Goal: Task Accomplishment & Management: Manage account settings

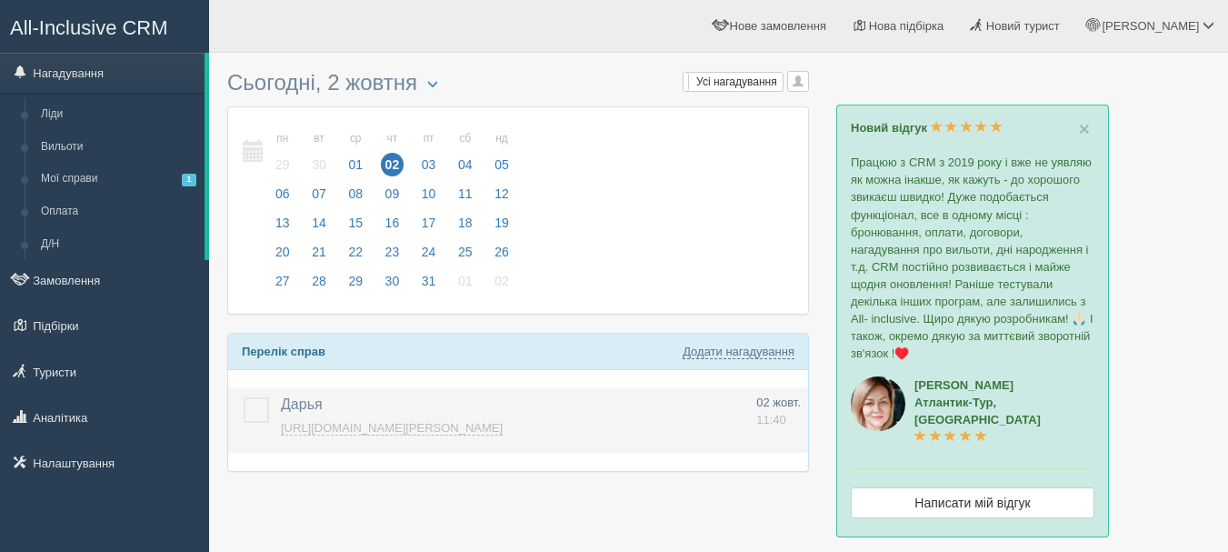
click at [268, 408] on td at bounding box center [250, 419] width 45 height 65
click at [244, 397] on label at bounding box center [244, 397] width 0 height 0
click at [0, 0] on input "checkbox" at bounding box center [0, 0] width 0 height 0
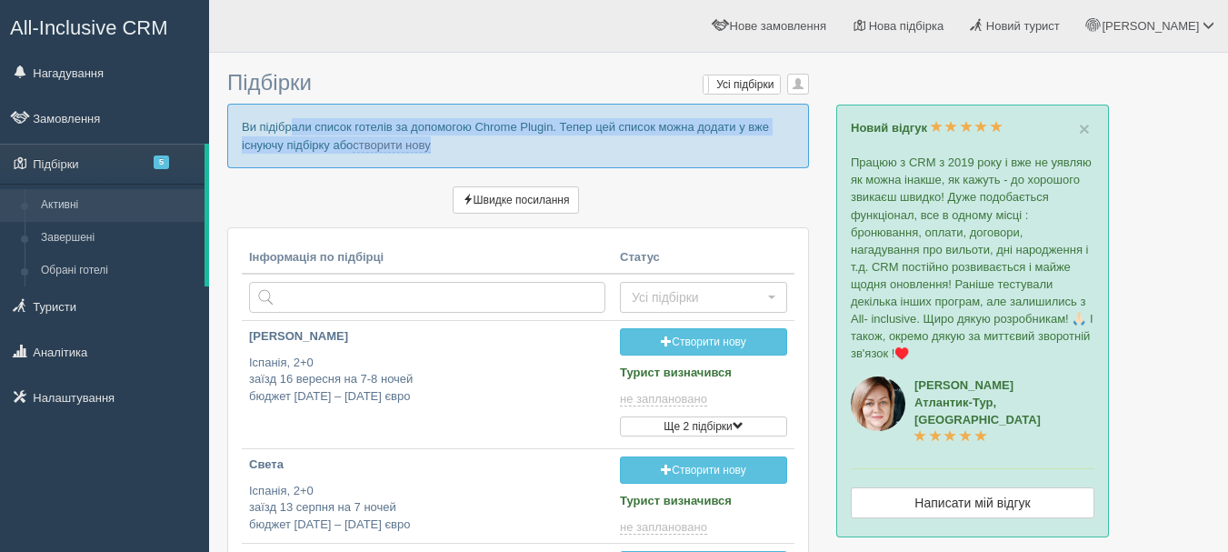
drag, startPoint x: 245, startPoint y: 127, endPoint x: 472, endPoint y: 147, distance: 228.2
click at [472, 147] on p "Ви підібрали список готелів за допомогою Chrome Plugin. Тепер цей список можна …" at bounding box center [518, 136] width 582 height 64
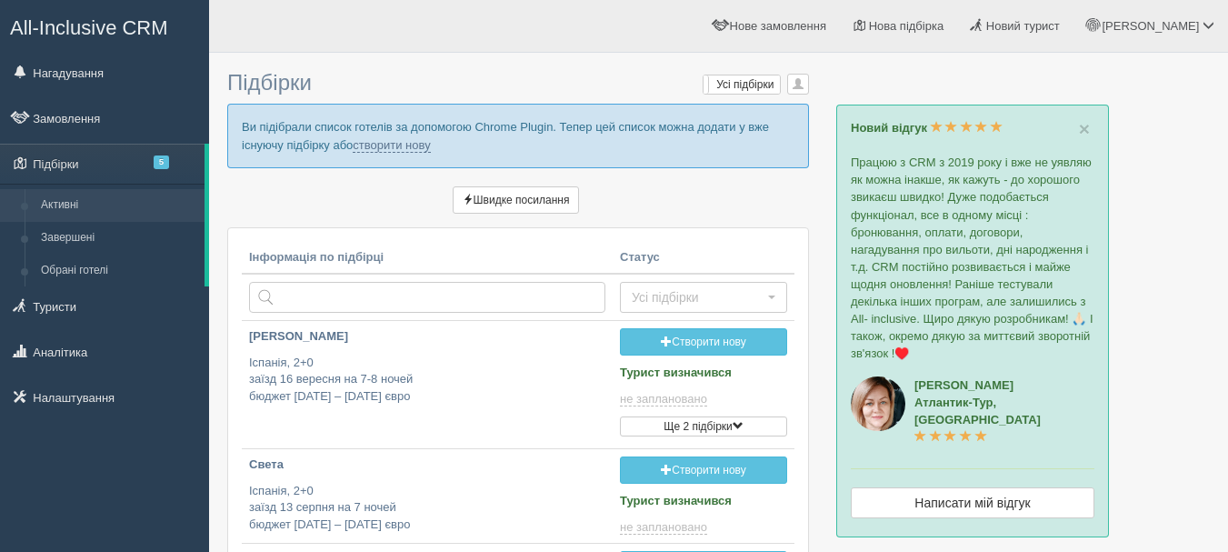
click at [411, 208] on p "Швидке посилання" at bounding box center [518, 202] width 582 height 32
click at [392, 145] on link "створити нову" at bounding box center [391, 145] width 77 height 15
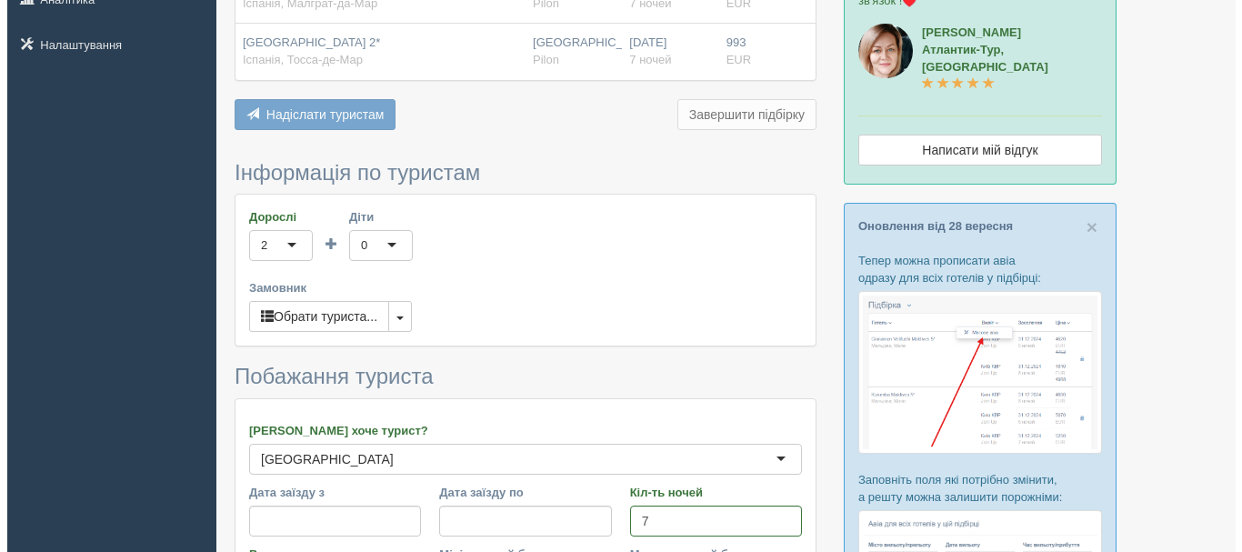
scroll to position [364, 0]
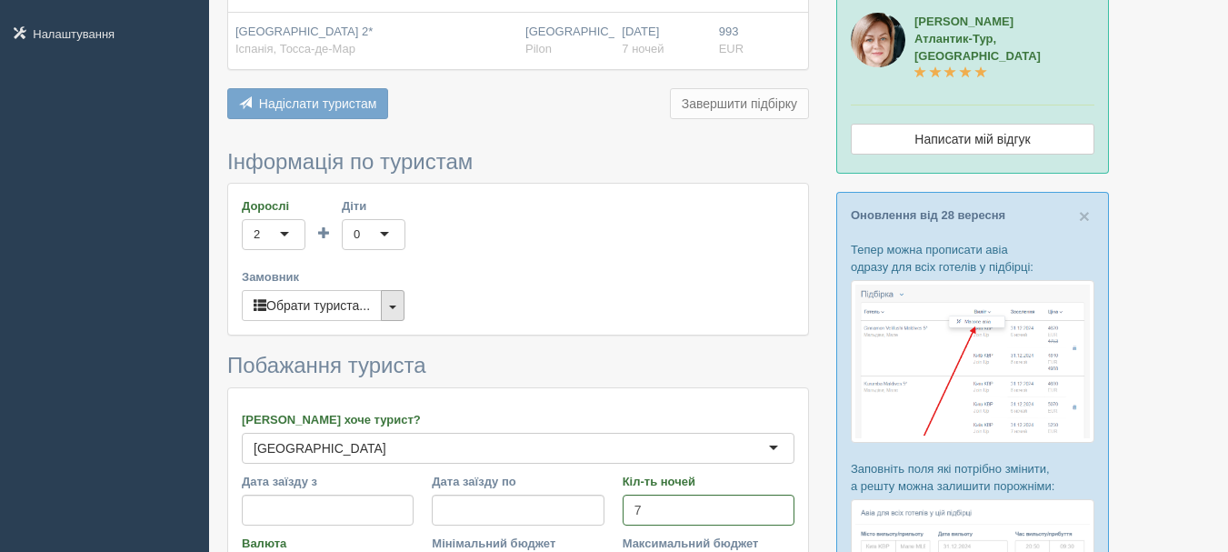
click at [396, 304] on button "button" at bounding box center [393, 305] width 24 height 31
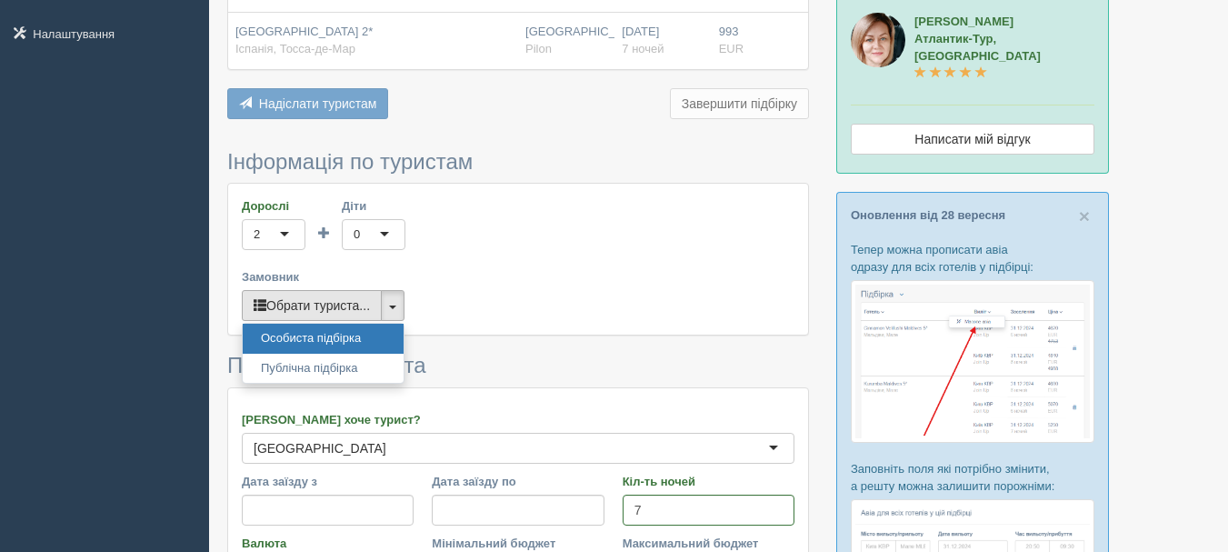
click at [366, 304] on button "Обрати туриста..." at bounding box center [312, 305] width 140 height 31
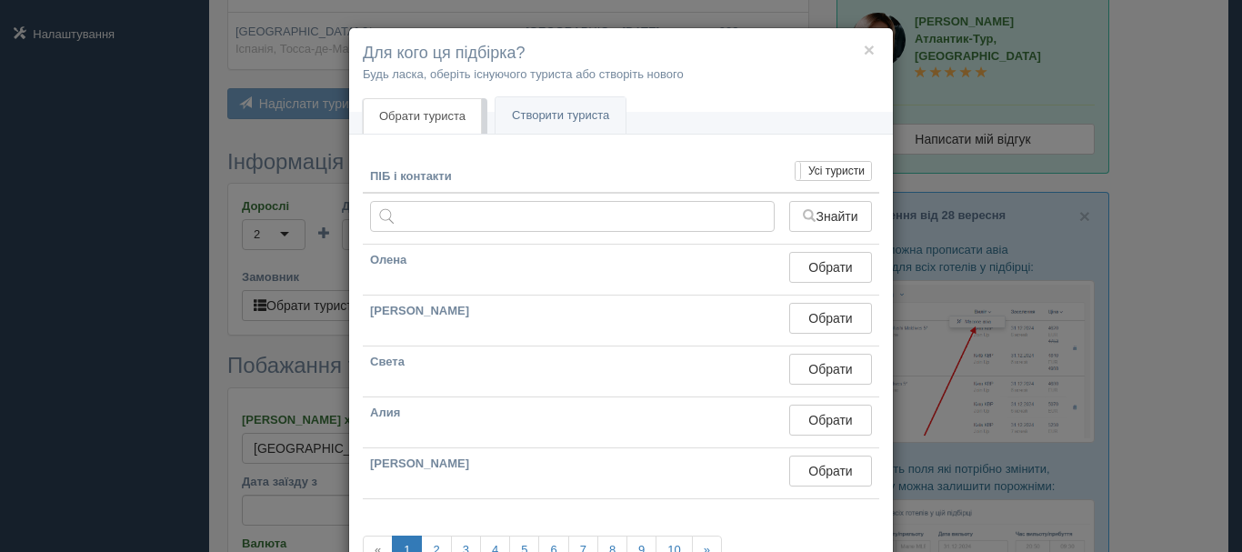
click at [314, 318] on div "× Для кого ця підбірка? Будь ласка, оберіть існуючого туриста або створіть ново…" at bounding box center [621, 276] width 1242 height 552
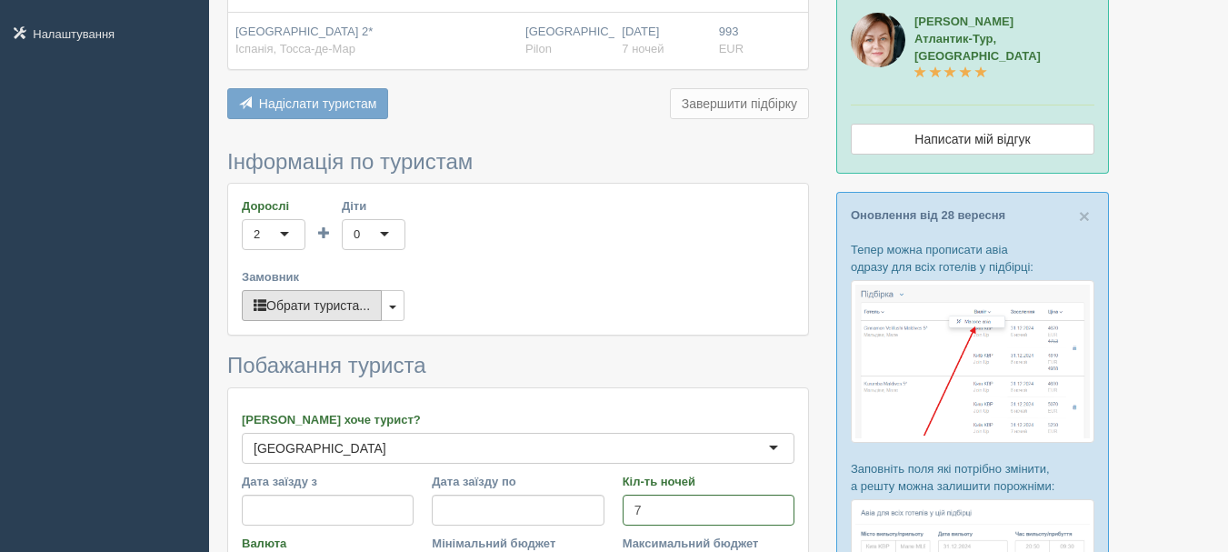
click at [300, 306] on button "Обрати туриста..." at bounding box center [312, 305] width 140 height 31
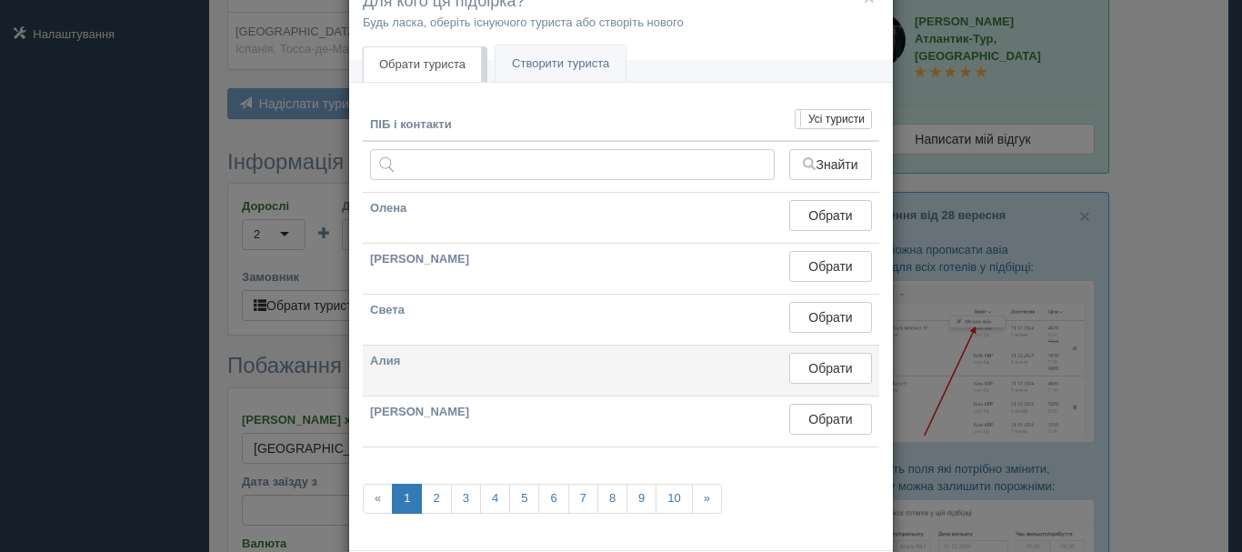
scroll to position [0, 0]
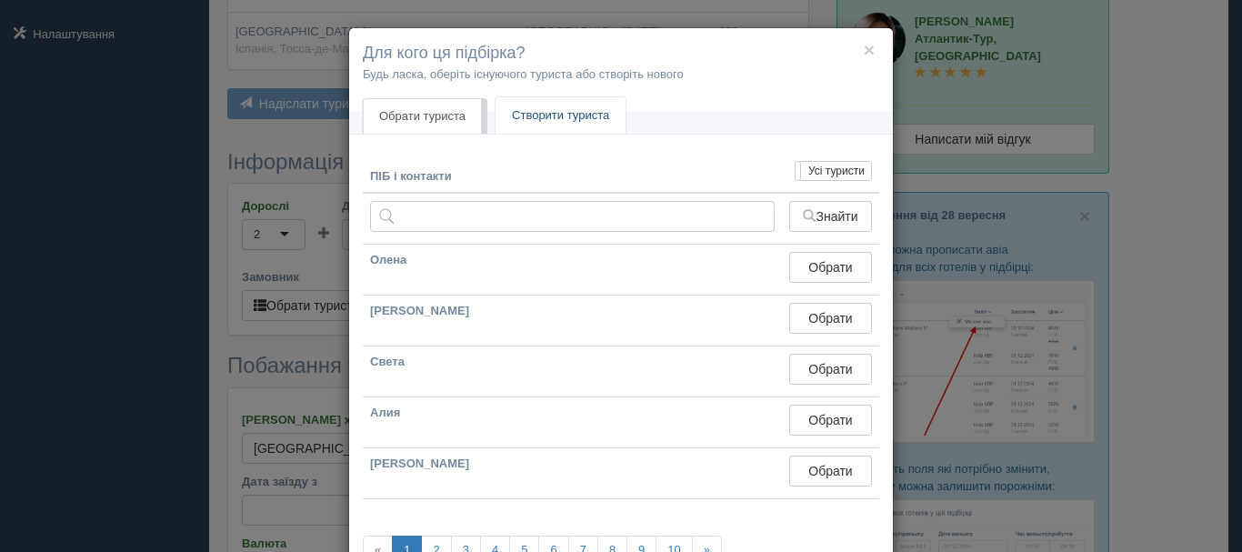
click at [556, 111] on link "Створити туриста" at bounding box center [561, 115] width 130 height 37
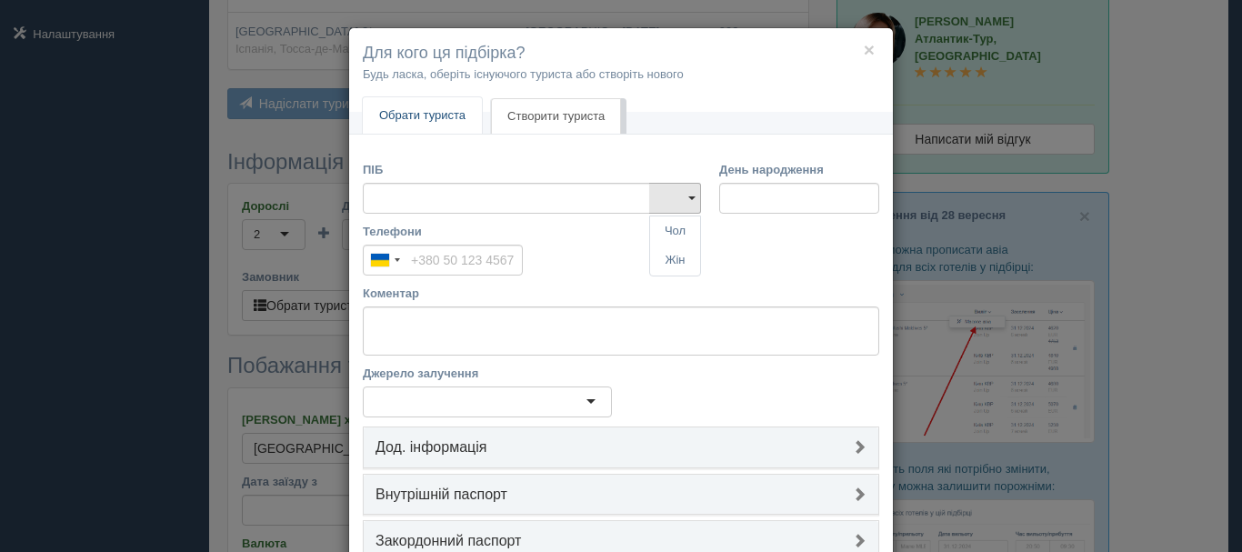
click at [450, 116] on link "Обрати туриста" at bounding box center [422, 115] width 119 height 37
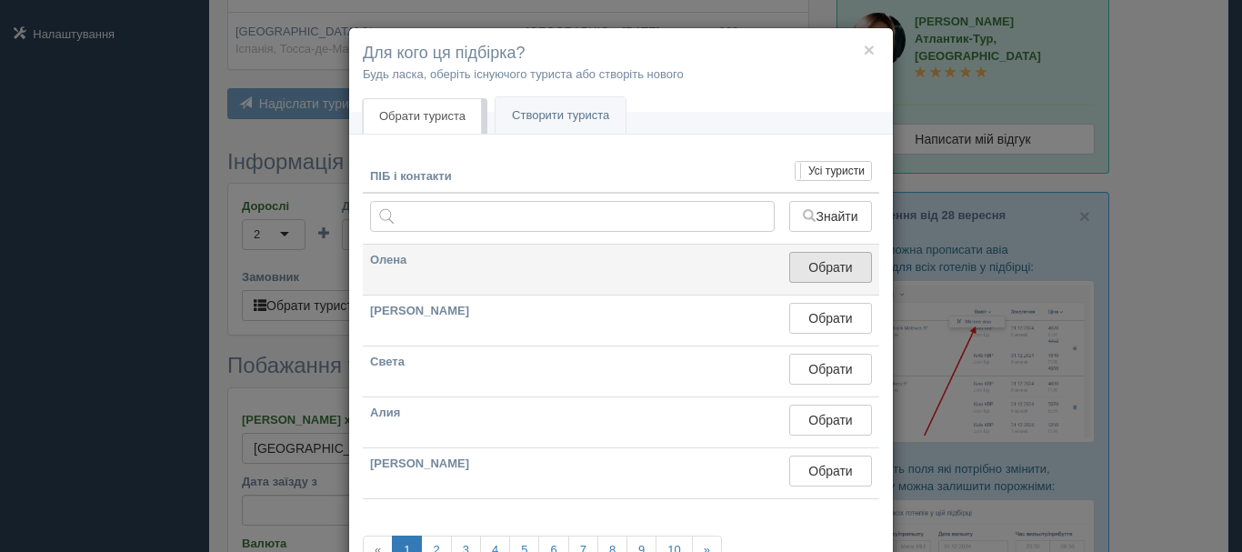
click at [796, 279] on button "Обрати" at bounding box center [830, 267] width 83 height 31
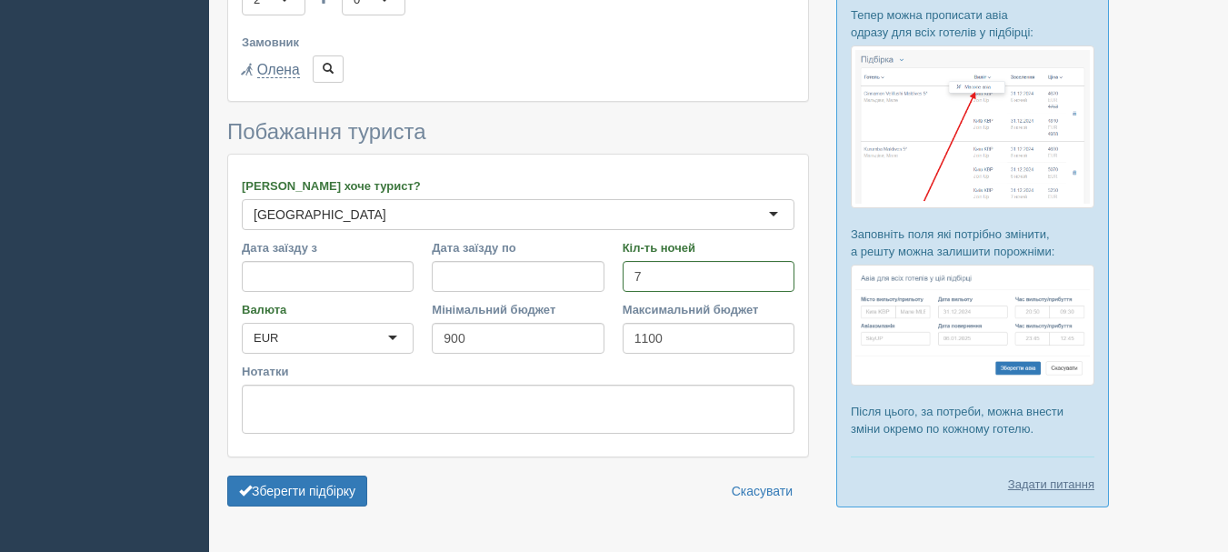
scroll to position [645, 0]
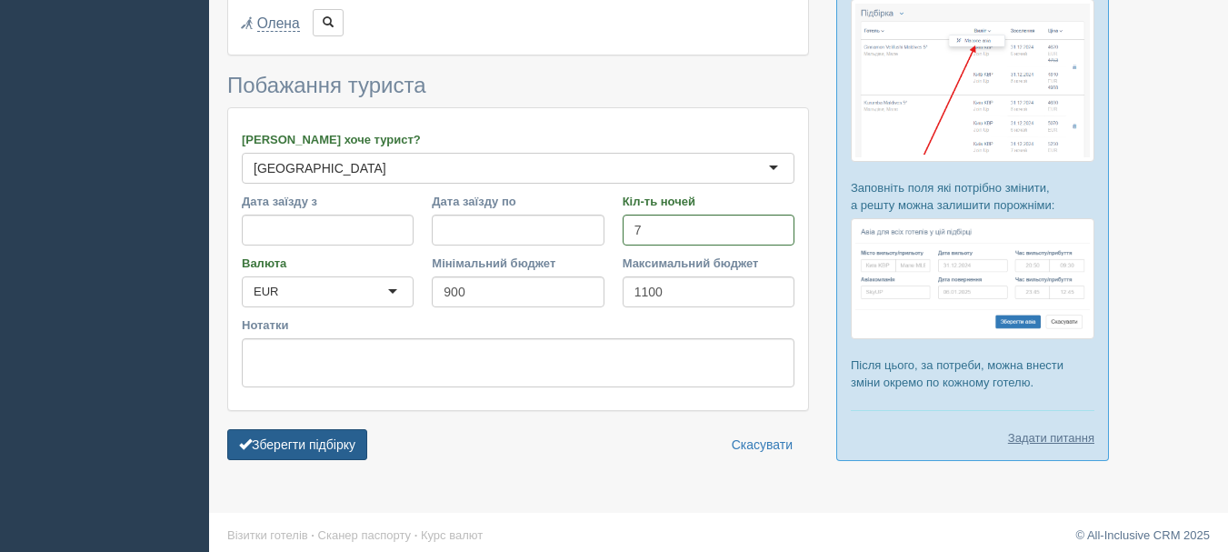
click at [338, 435] on button "Зберегти підбірку" at bounding box center [297, 444] width 140 height 31
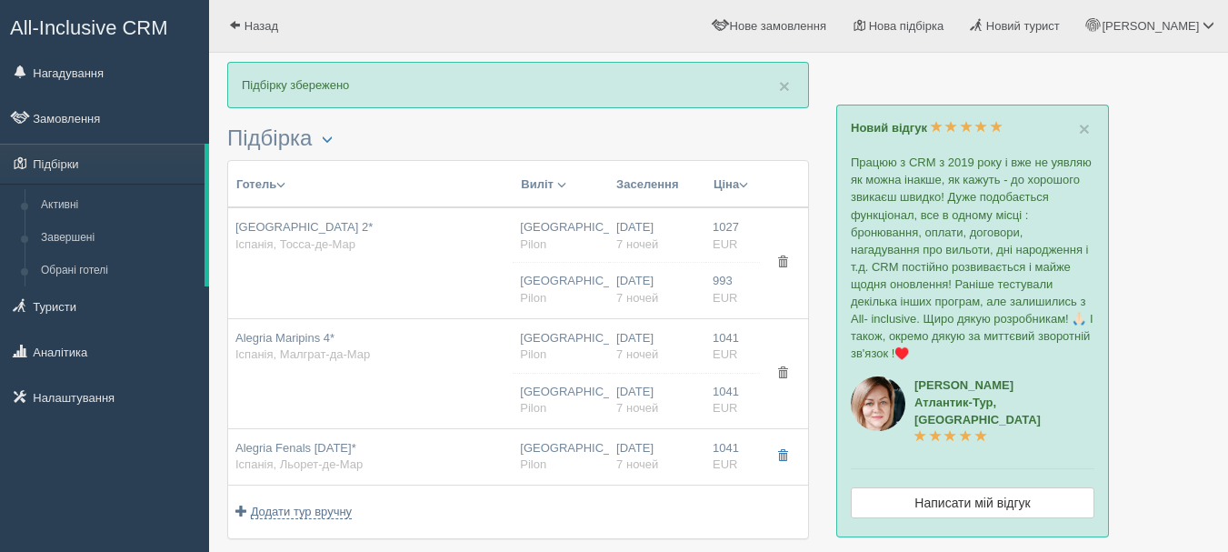
click at [283, 180] on span "button" at bounding box center [280, 184] width 9 height 9
click at [316, 202] on link "Розділити готелі..." at bounding box center [326, 210] width 180 height 30
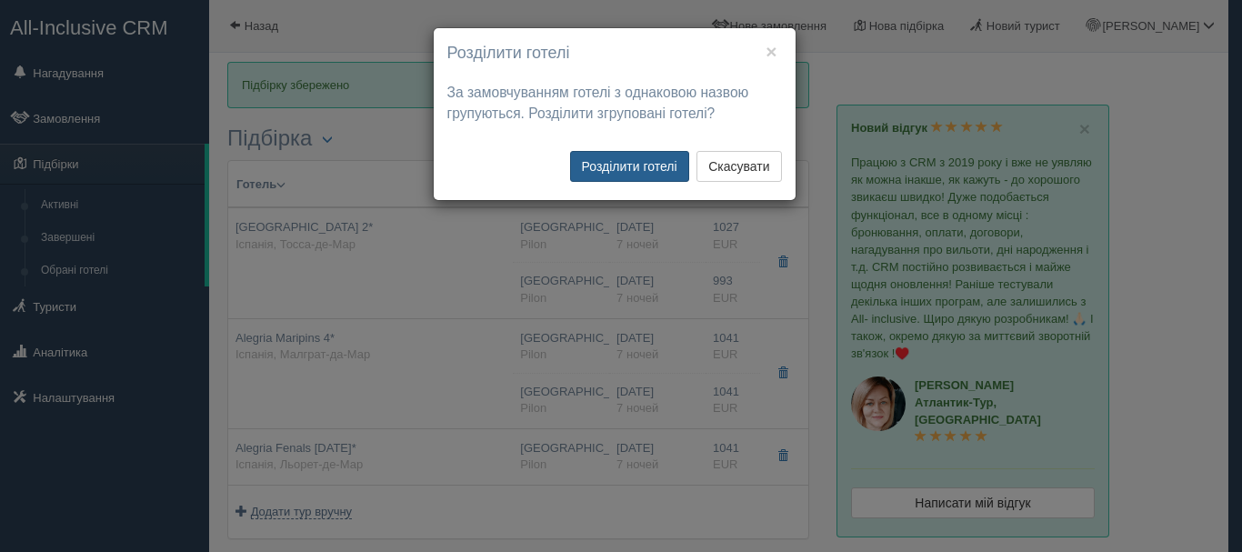
click at [582, 166] on button "Розділити готелі" at bounding box center [629, 166] width 119 height 31
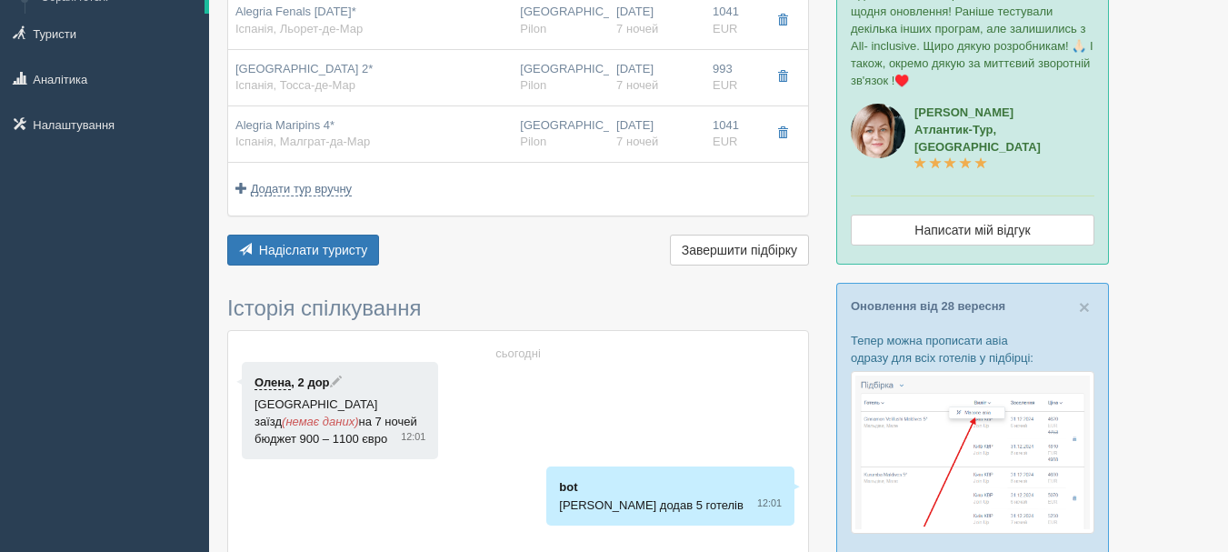
scroll to position [273, 0]
click at [359, 247] on span "Надіслати туристу" at bounding box center [313, 250] width 109 height 15
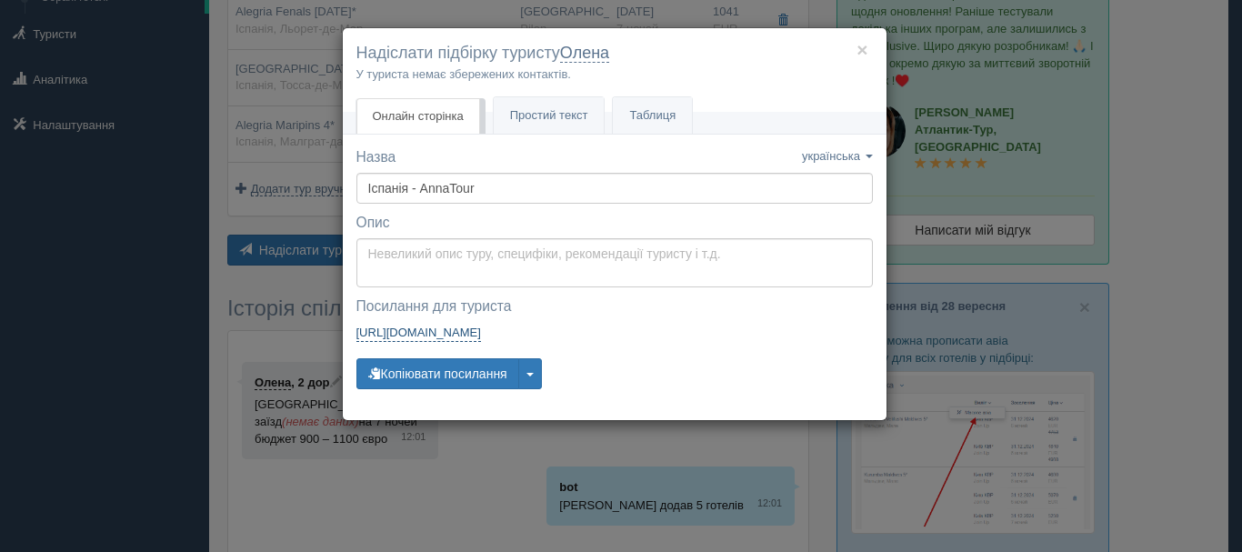
click at [481, 328] on link "https://tourist.allinclusivecrm.com/a/3817406522/8210916236/vBwxYz1nKq" at bounding box center [418, 333] width 125 height 18
click at [917, 209] on div "× Надіслати підбірку туристу Олена У туриста немає збережених контактів. Онлайн…" at bounding box center [621, 276] width 1242 height 552
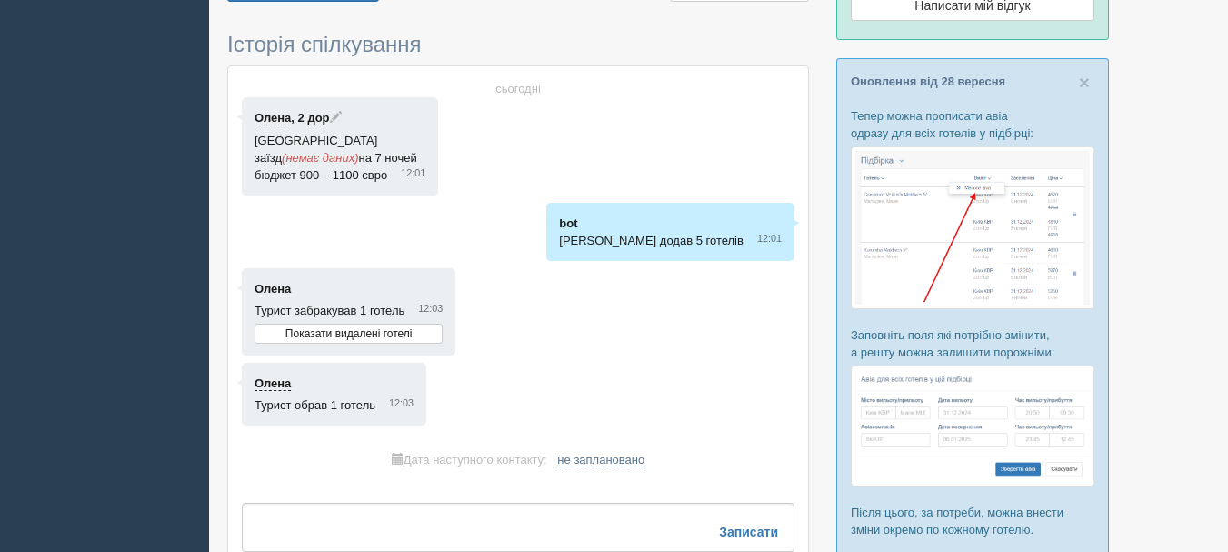
scroll to position [546, 0]
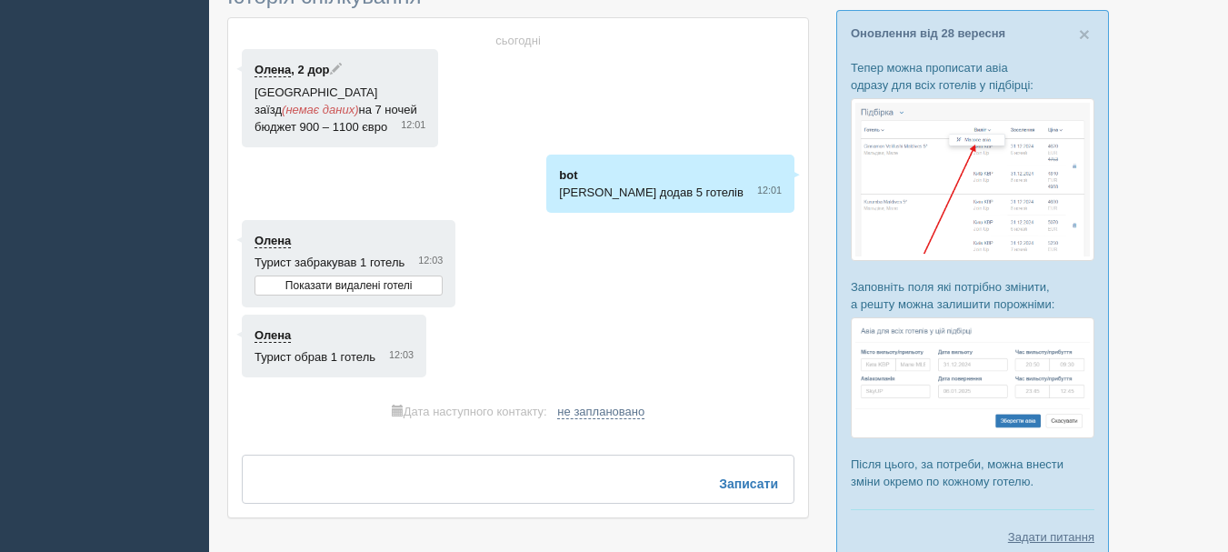
click at [617, 466] on textarea at bounding box center [518, 479] width 553 height 49
click at [623, 416] on span "не заплановано" at bounding box center [600, 412] width 87 height 15
select select "13"
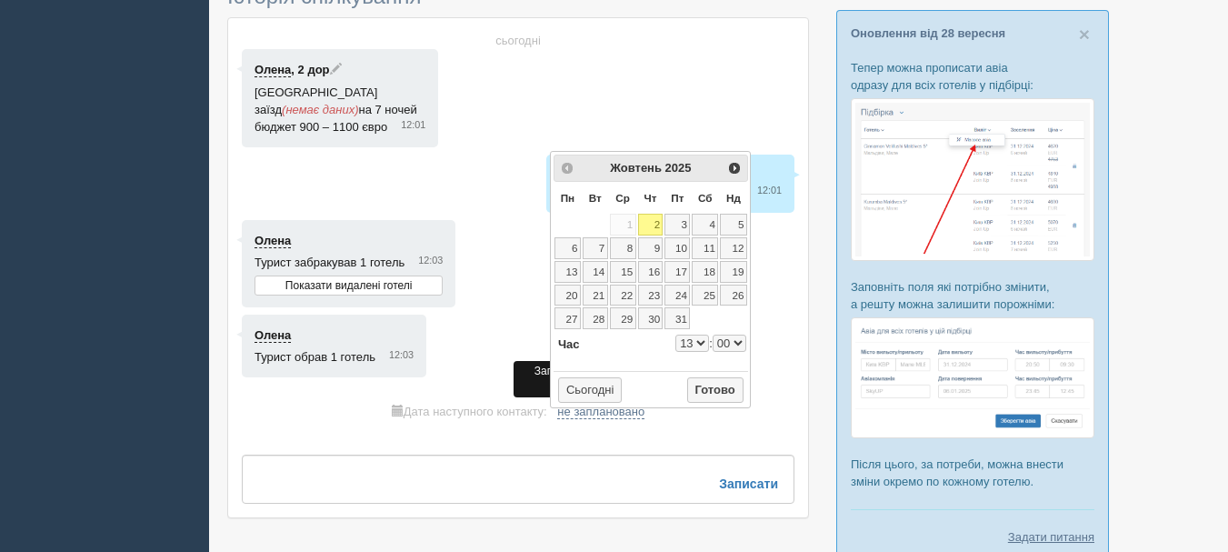
click at [637, 436] on div "сьогодні Олена , 2 дор Іспанія заїзд (немає даних) на 7 ночей бюджет 900 – 1100…" at bounding box center [518, 267] width 580 height 499
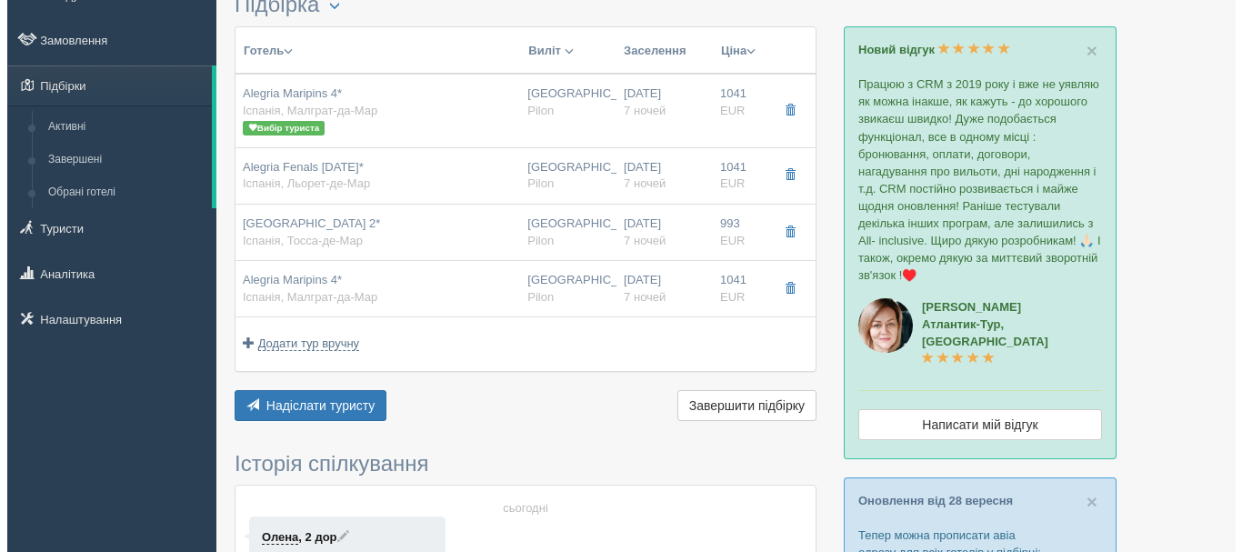
scroll to position [0, 0]
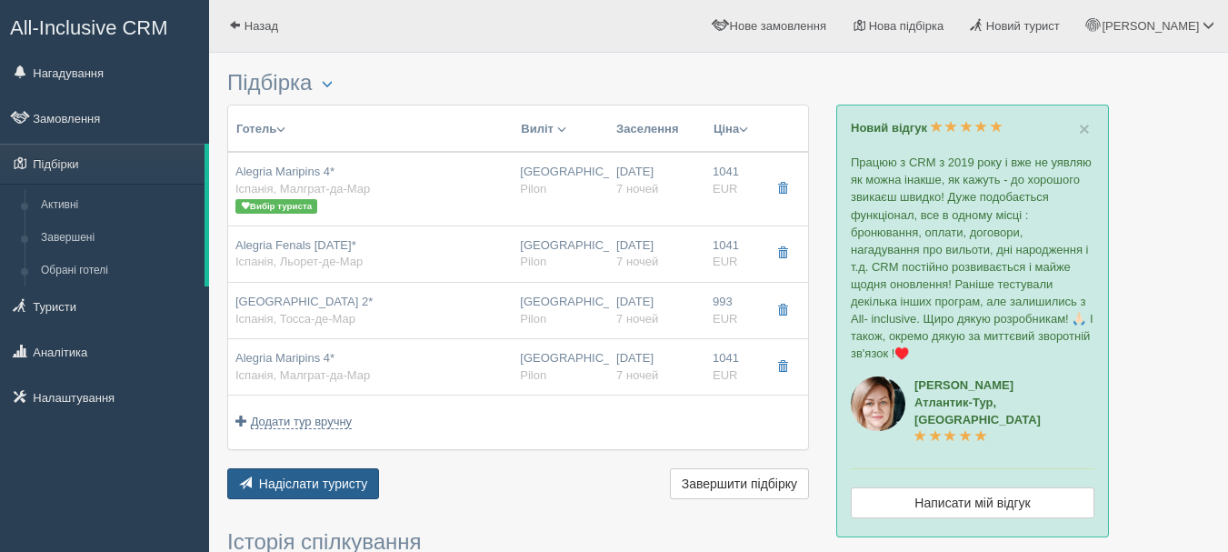
click at [351, 486] on span "Надіслати туристу" at bounding box center [313, 483] width 109 height 15
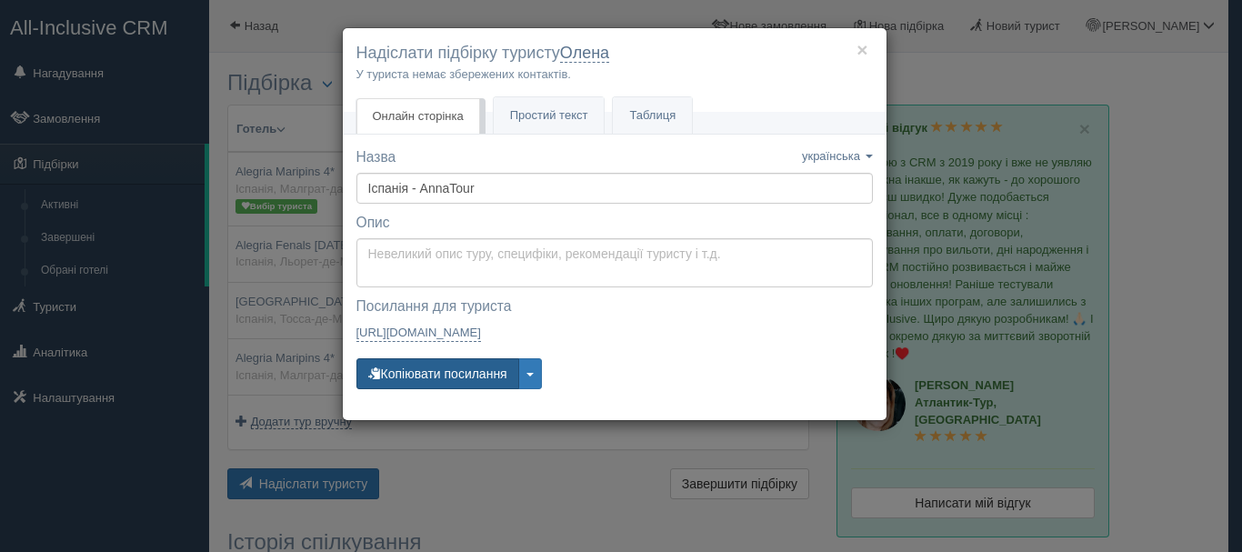
click at [463, 374] on button "Копіювати посилання" at bounding box center [437, 373] width 163 height 31
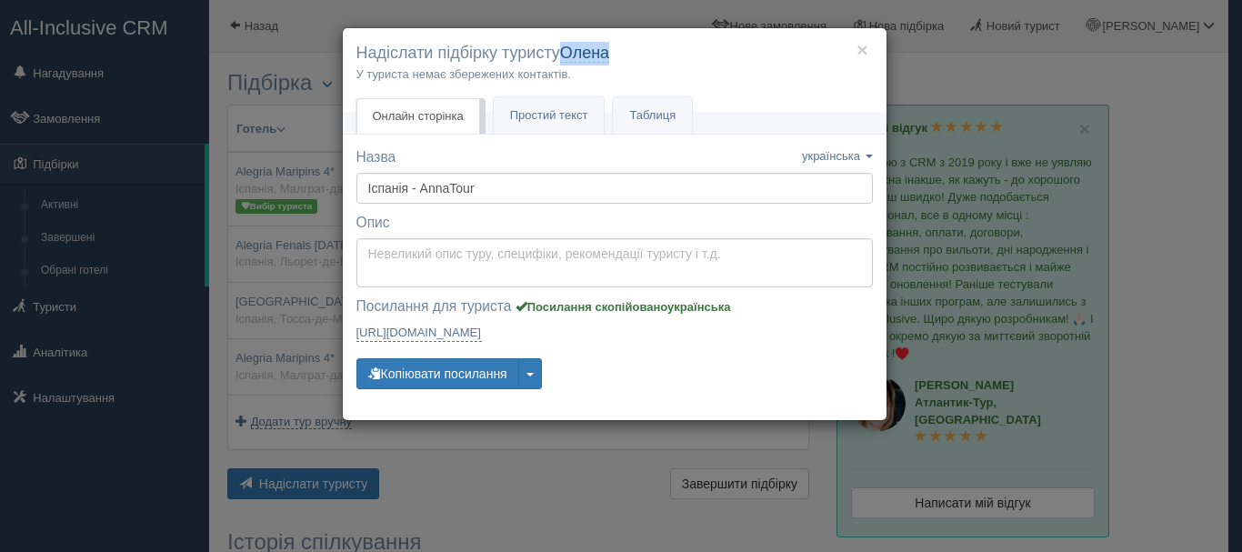
drag, startPoint x: 622, startPoint y: 55, endPoint x: 567, endPoint y: 47, distance: 55.0
click at [567, 47] on h4 "Надіслати підбірку туристу Олена" at bounding box center [614, 54] width 516 height 24
click at [636, 64] on h4 "Надіслати підбірку туристу Олена" at bounding box center [614, 54] width 516 height 24
click at [630, 54] on h4 "Надіслати підбірку туристу Олена" at bounding box center [614, 54] width 516 height 24
click at [555, 125] on link "Простий текст Текст" at bounding box center [549, 115] width 111 height 37
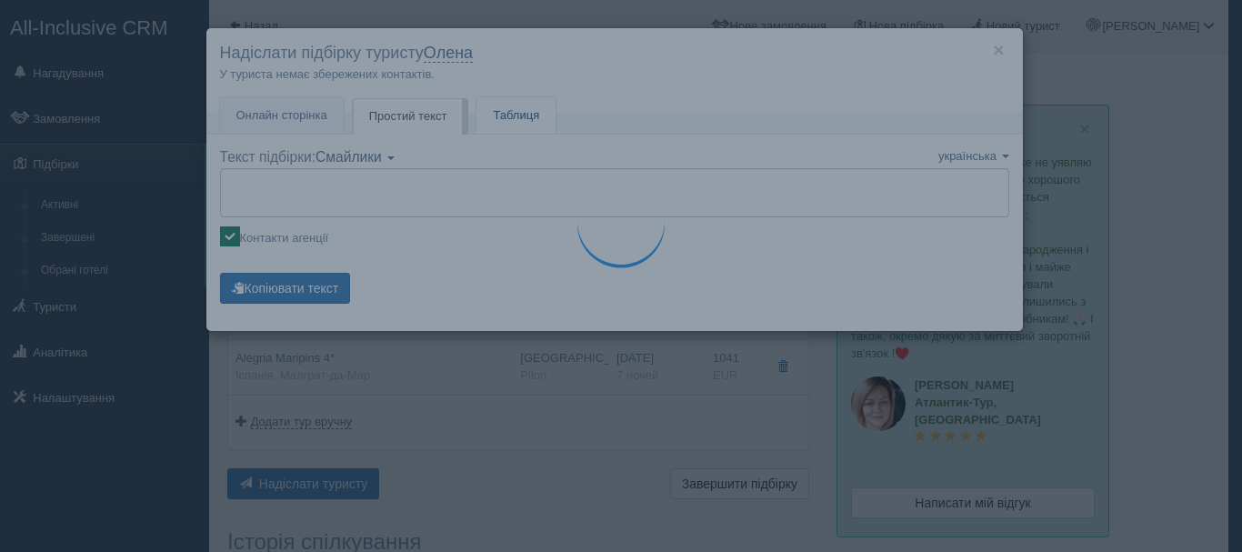
type textarea "🌞 Доброго дня! Пропонуємо Вам розглянути такі варіанти: 🌎 Іспанія, Малграт-да-М…"
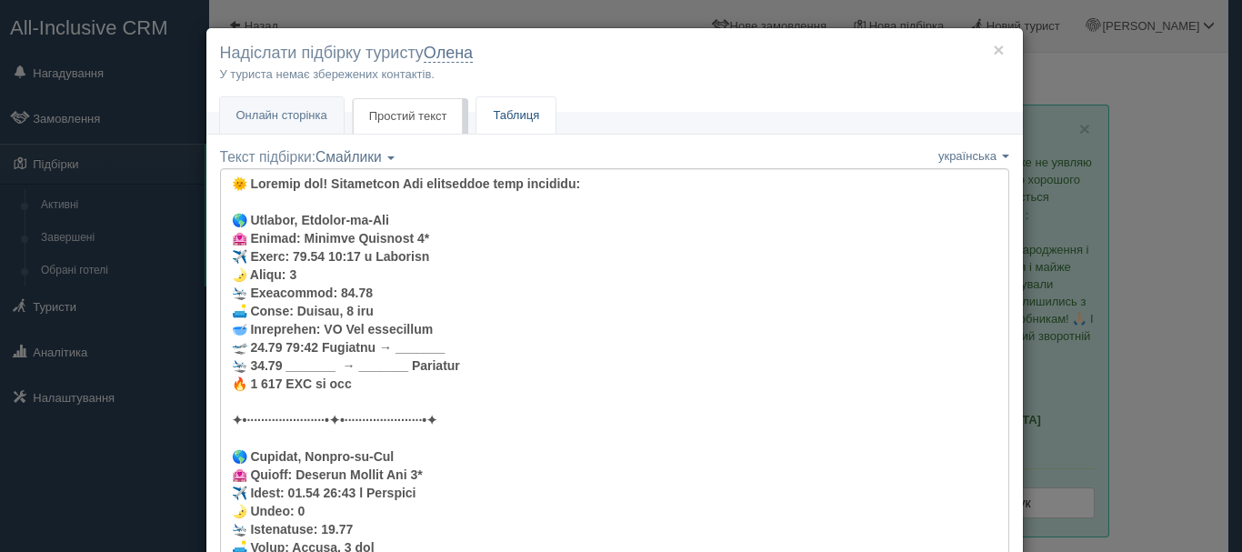
click at [497, 115] on link "Таблиця" at bounding box center [515, 115] width 79 height 37
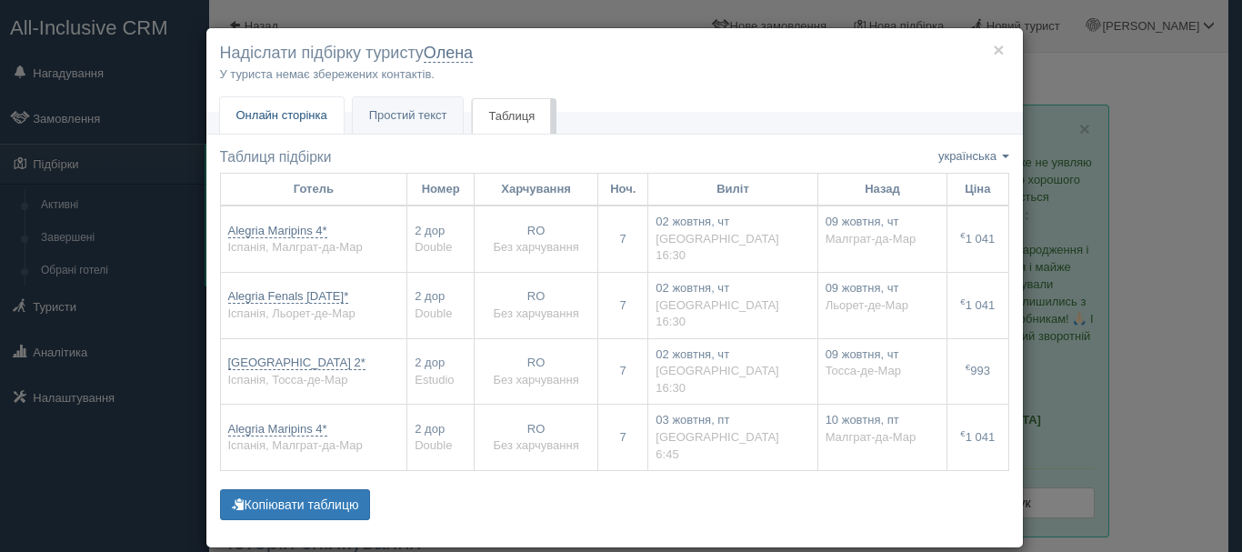
click at [292, 116] on span "Онлайн сторінка" at bounding box center [281, 115] width 91 height 14
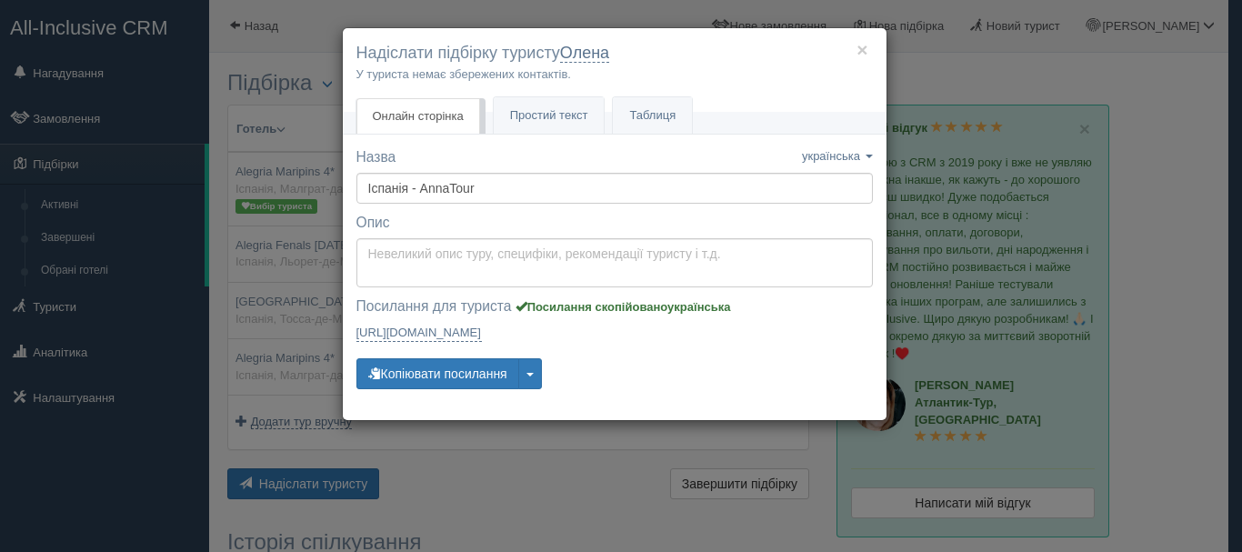
click at [538, 438] on div "× Надіслати підбірку туристу Олена У туриста немає збережених контактів. Онлайн…" at bounding box center [621, 276] width 1242 height 552
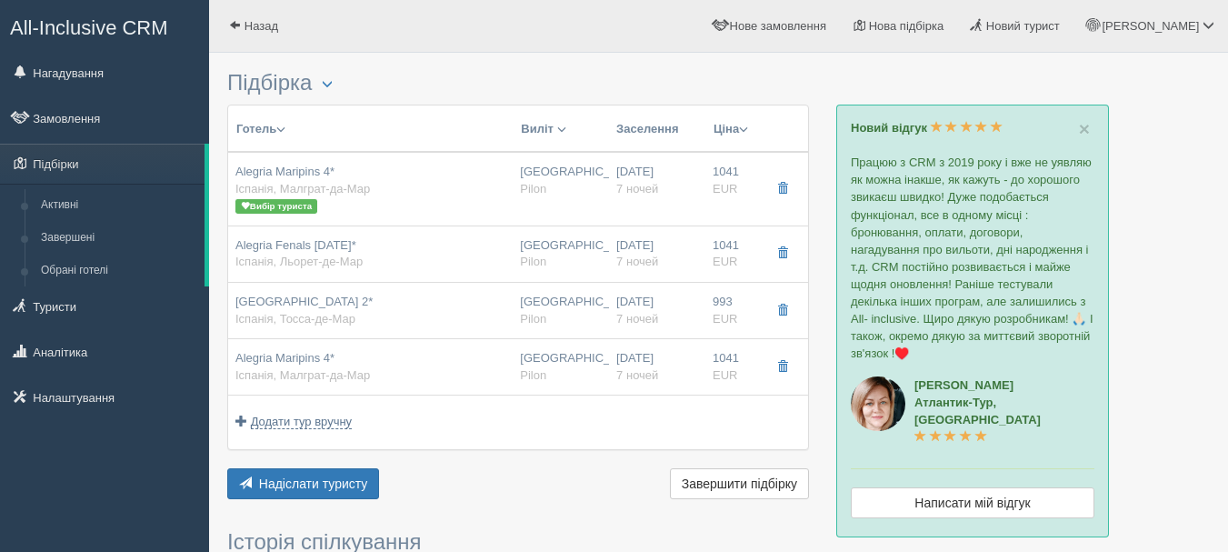
click at [164, 27] on span "All-Inclusive CRM" at bounding box center [89, 27] width 158 height 23
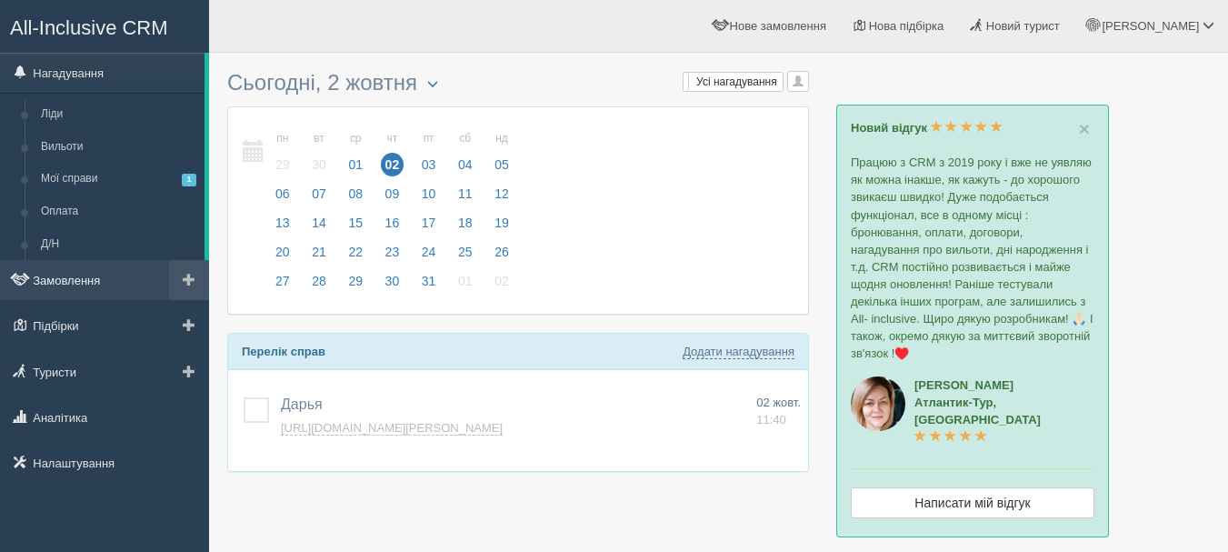
click at [116, 283] on link "Замовлення" at bounding box center [104, 280] width 209 height 40
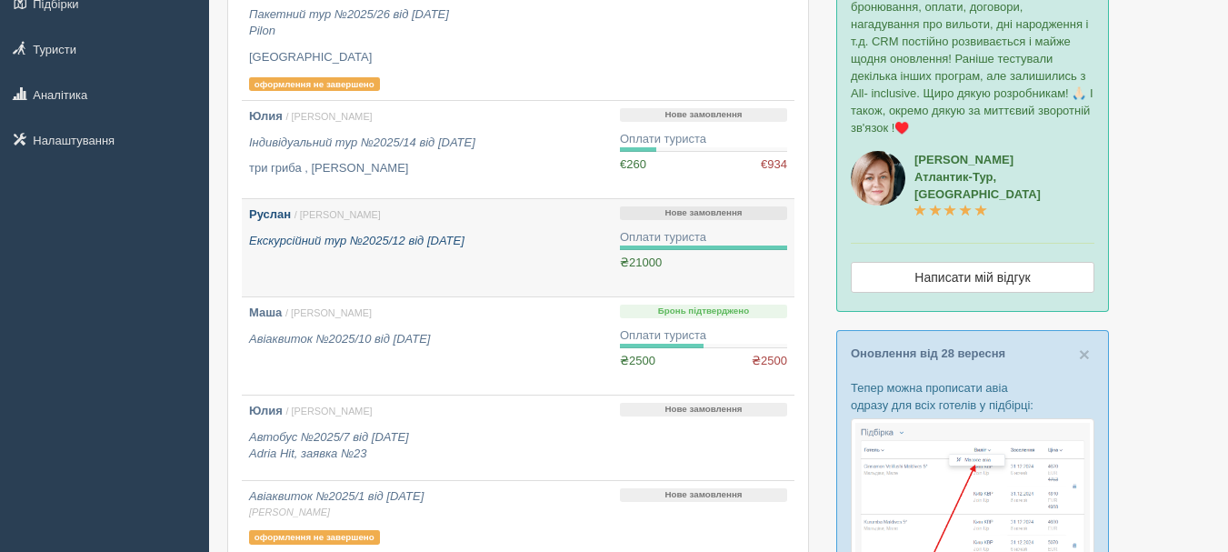
scroll to position [273, 0]
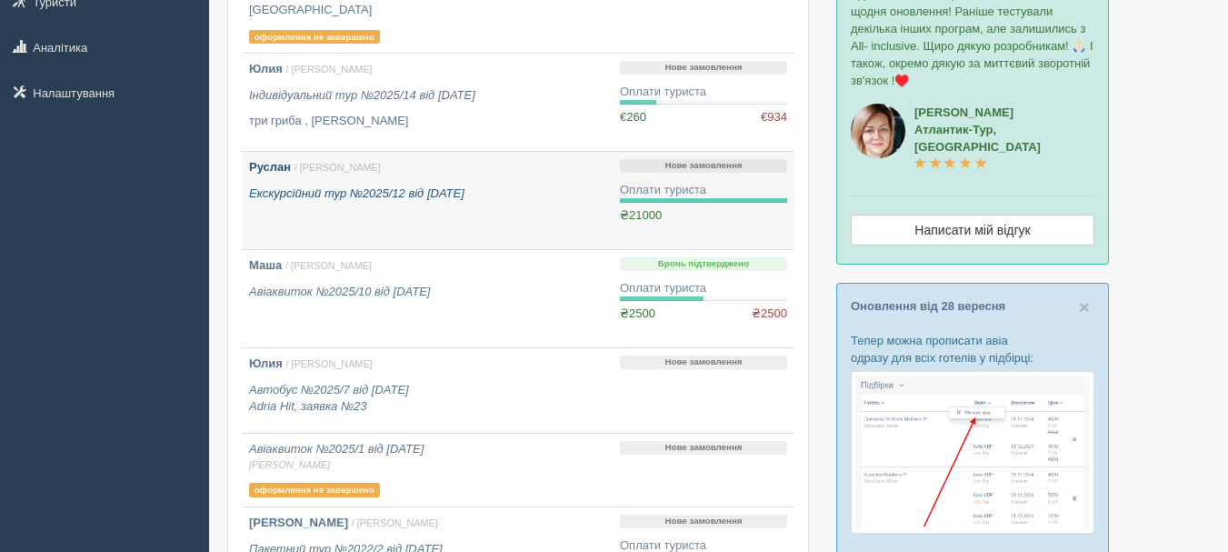
click at [432, 218] on link "Руслан / [PERSON_NAME] Екскурсійний тур №2025/12 від [DATE]" at bounding box center [427, 200] width 371 height 97
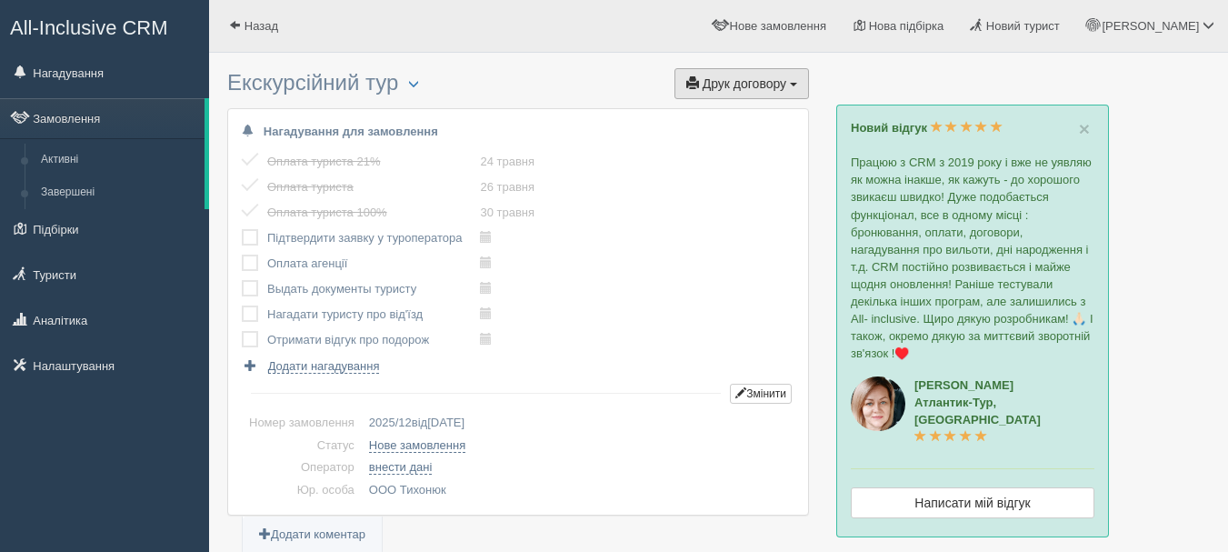
click at [790, 83] on span "button" at bounding box center [793, 85] width 7 height 4
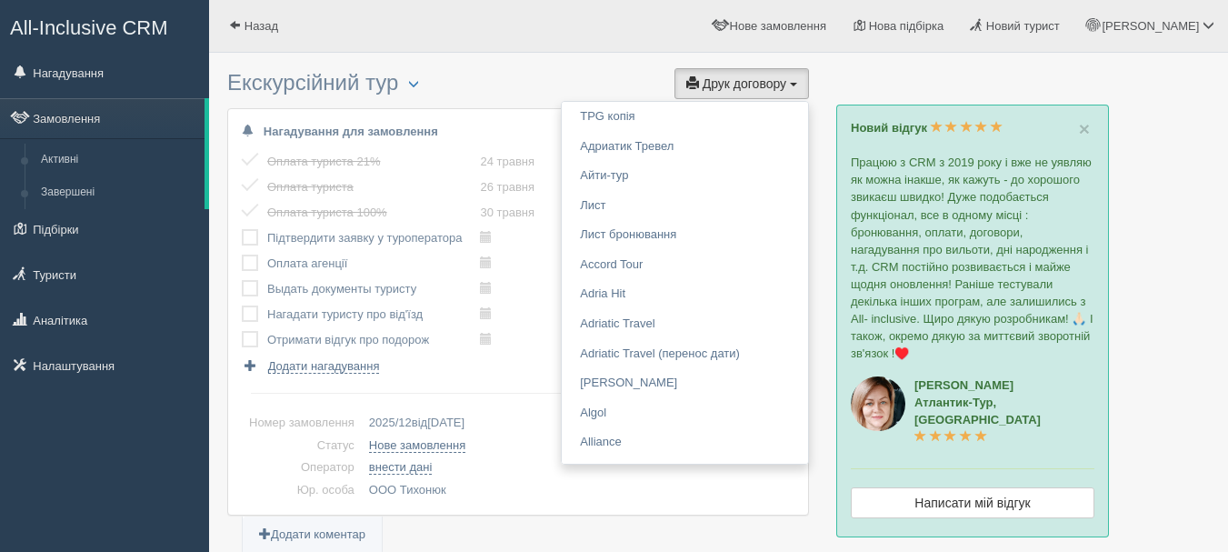
click at [655, 85] on h3 "Екскурсійний тур Менеджер: Anna Тихонюк Змінити тип Створити копію Об'єднати до…" at bounding box center [518, 85] width 582 height 28
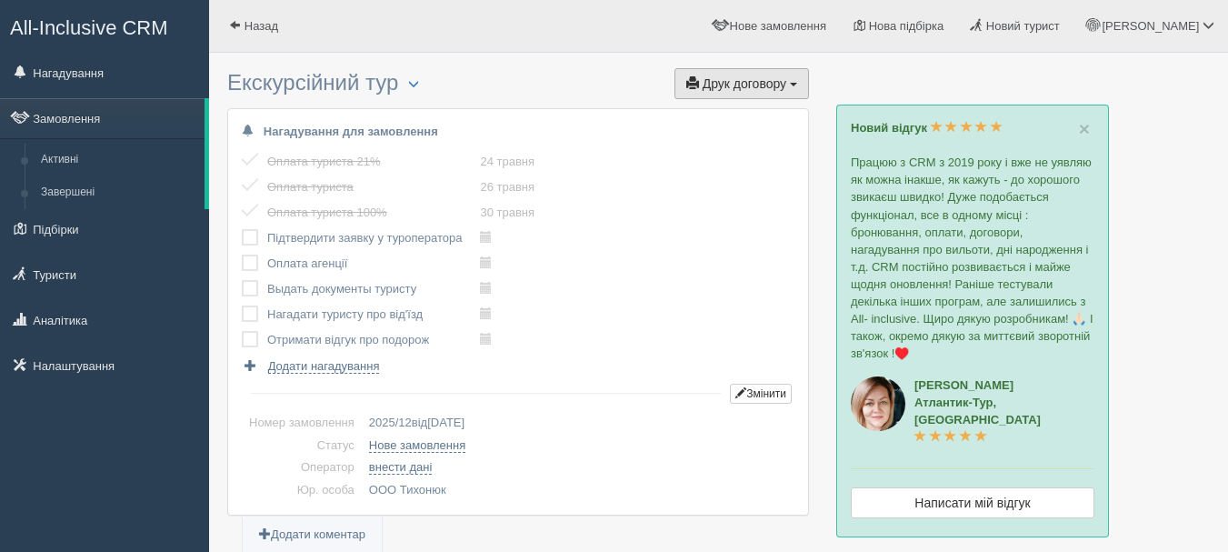
click at [689, 87] on span "button" at bounding box center [692, 82] width 13 height 13
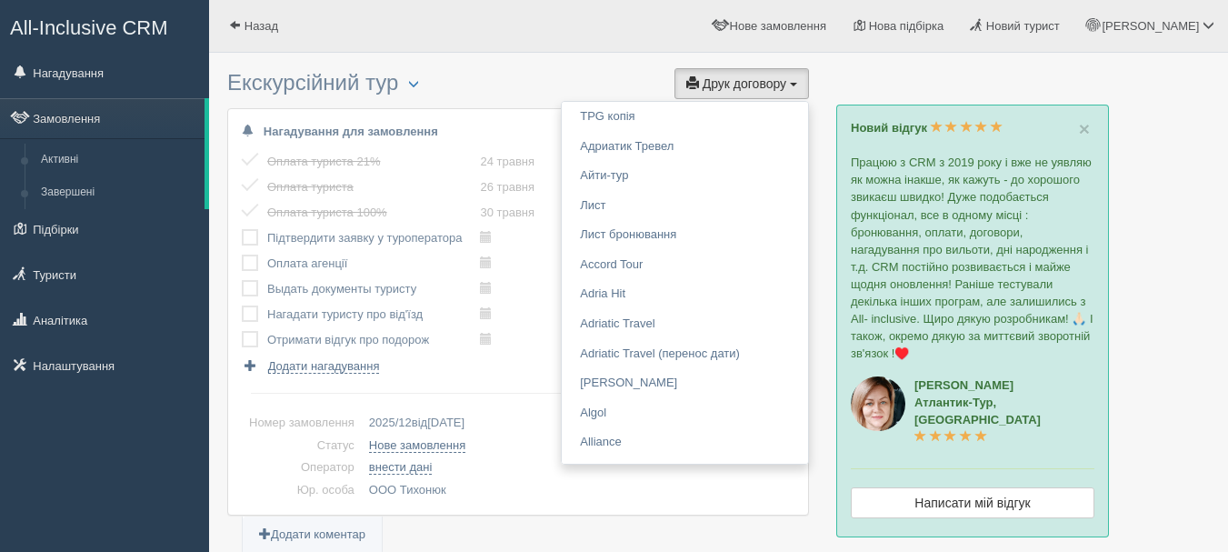
click at [505, 114] on div "Нагадування для замовлення Оплата туриста 21% 24 травня виконано! Оплата турист…" at bounding box center [518, 312] width 580 height 406
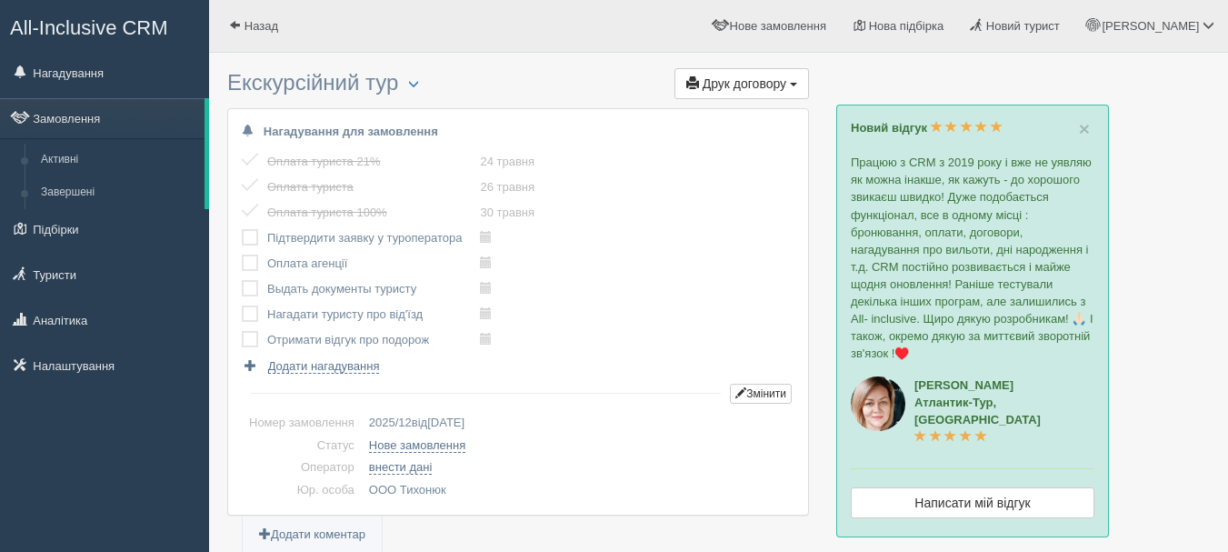
click at [143, 24] on span "All-Inclusive CRM" at bounding box center [89, 27] width 158 height 23
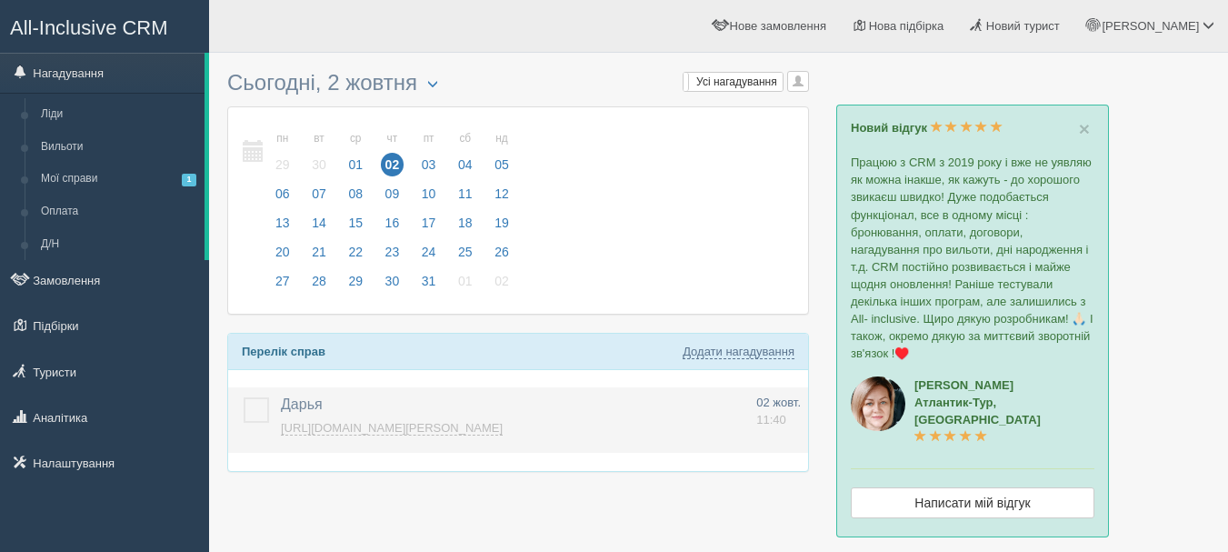
click at [419, 425] on link "https://console.allinclusivecrm.com/trello?cardOpened=1326" at bounding box center [392, 428] width 222 height 15
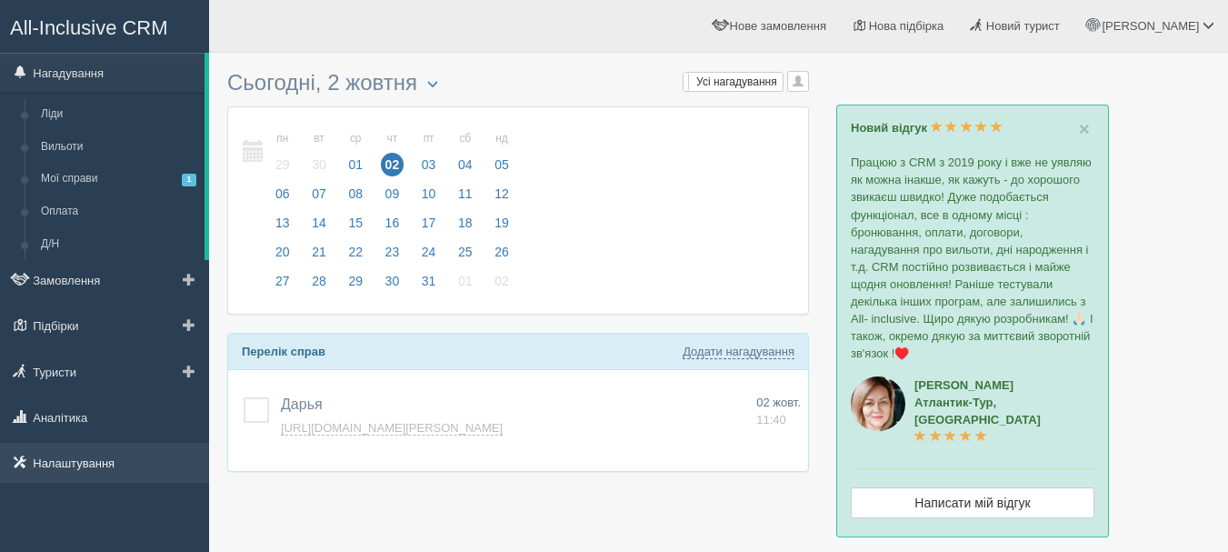
click at [62, 466] on link "Налаштування" at bounding box center [104, 463] width 209 height 40
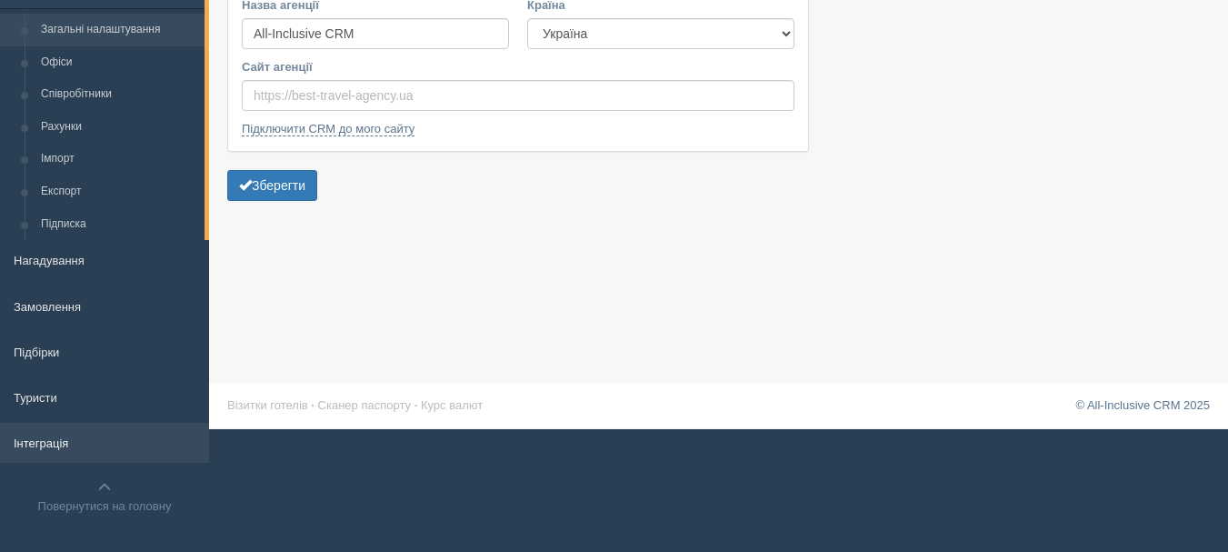
scroll to position [134, 0]
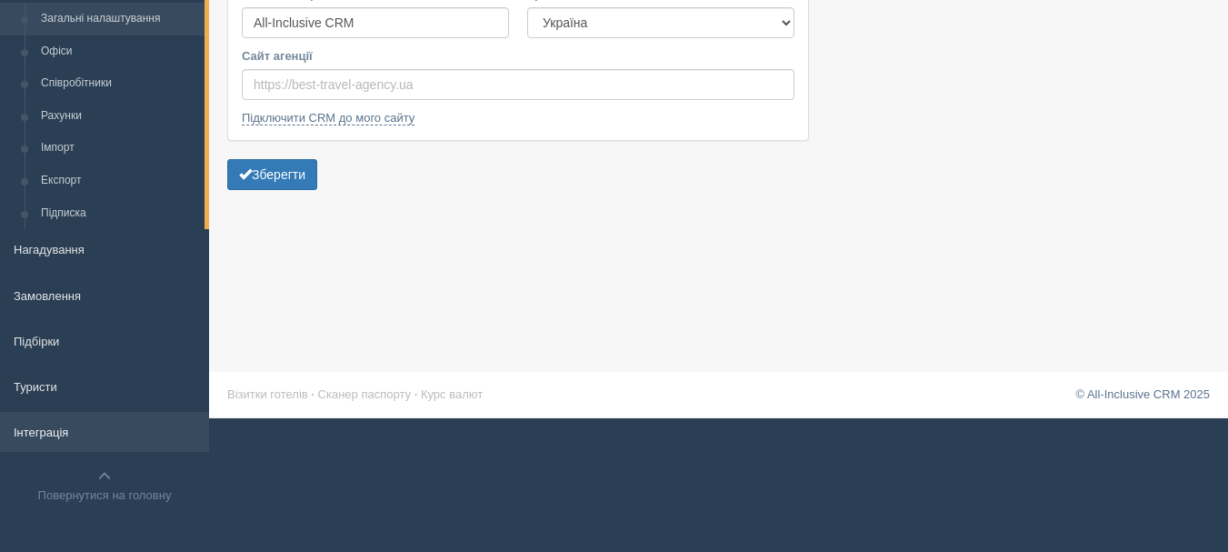
click at [85, 426] on link "Інтеграція" at bounding box center [104, 432] width 209 height 40
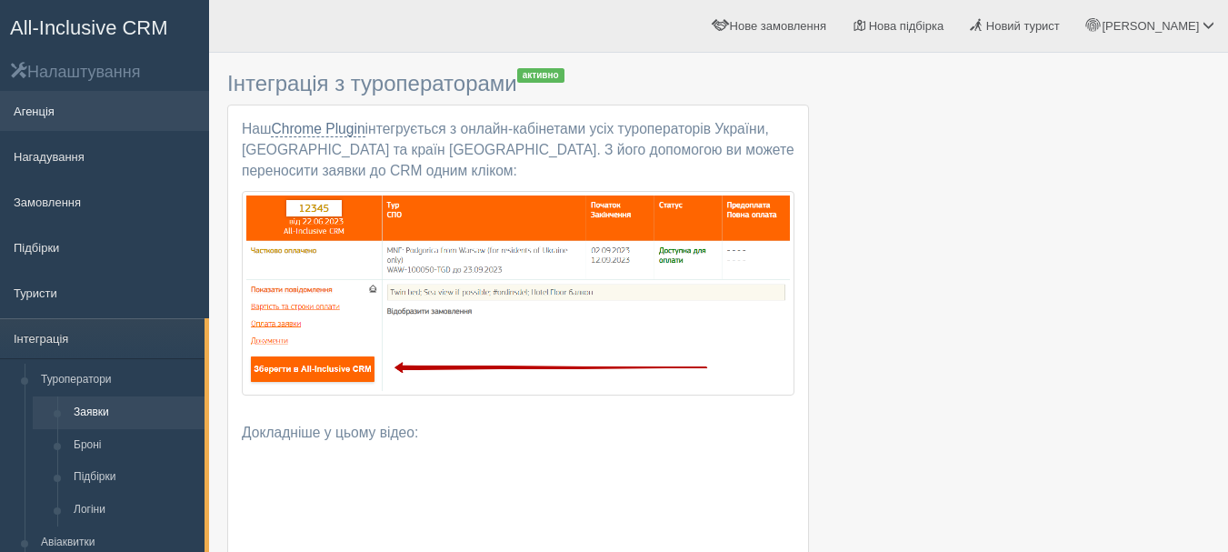
click at [43, 111] on link "Агенція" at bounding box center [104, 111] width 209 height 40
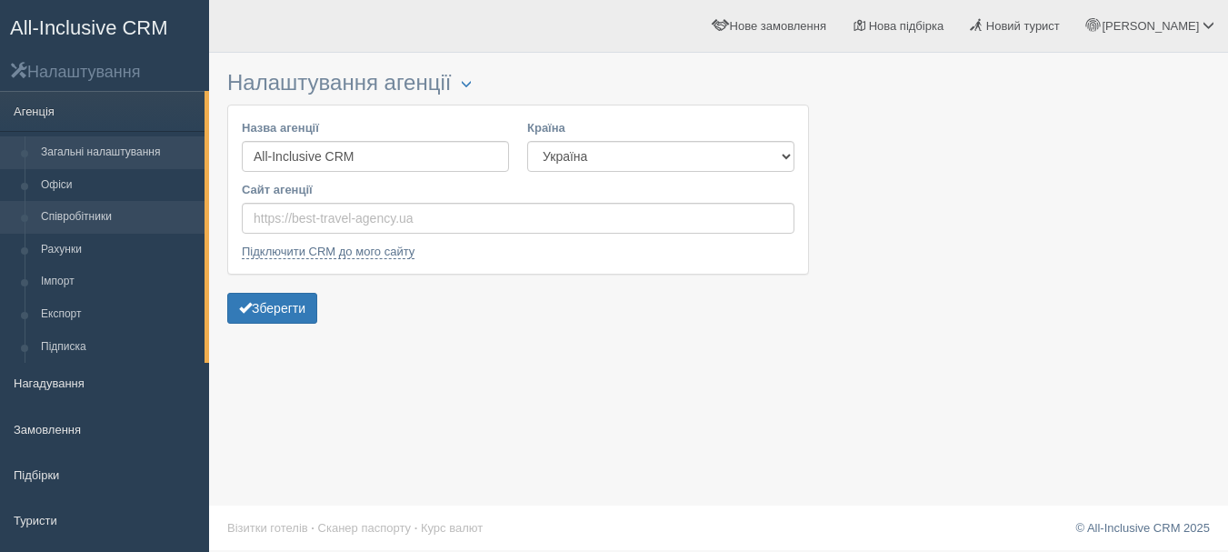
click at [117, 215] on link "Співробітники" at bounding box center [119, 217] width 172 height 33
